Goal: Task Accomplishment & Management: Complete application form

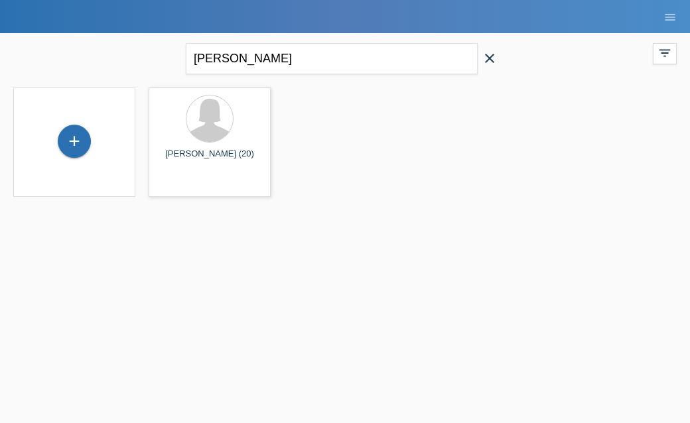
click at [489, 62] on icon "close" at bounding box center [490, 58] width 16 height 16
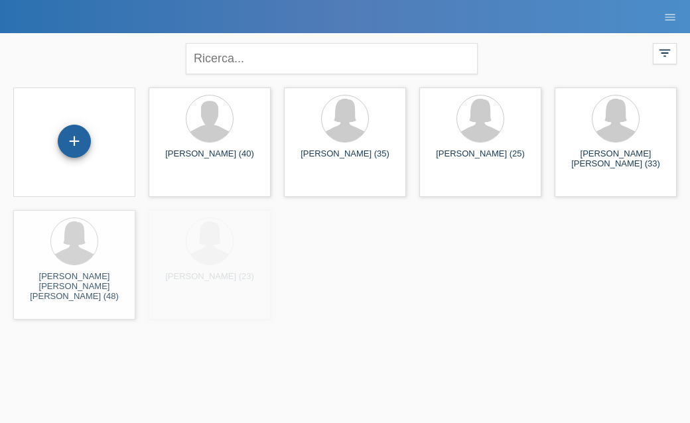
click at [78, 148] on div "+" at bounding box center [74, 141] width 32 height 23
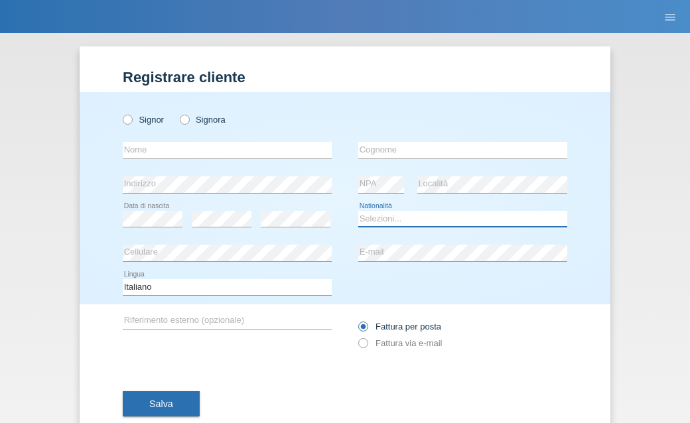
click at [375, 216] on select "Selezioni... [GEOGRAPHIC_DATA] [GEOGRAPHIC_DATA] [GEOGRAPHIC_DATA] [GEOGRAPHIC_…" at bounding box center [462, 219] width 209 height 16
select select "IT"
click at [358, 211] on select "Selezioni... [GEOGRAPHIC_DATA] [GEOGRAPHIC_DATA] [GEOGRAPHIC_DATA] [GEOGRAPHIC_…" at bounding box center [462, 219] width 209 height 16
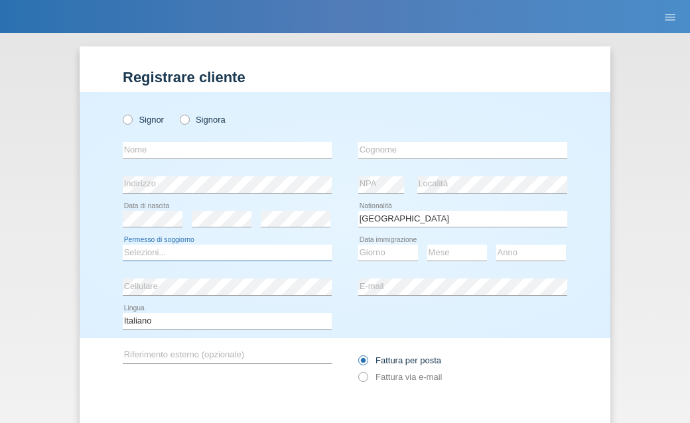
click at [262, 252] on select "Selezioni... C B B - Status di rifugiato Altro" at bounding box center [227, 253] width 209 height 16
